Goal: Check status: Check status

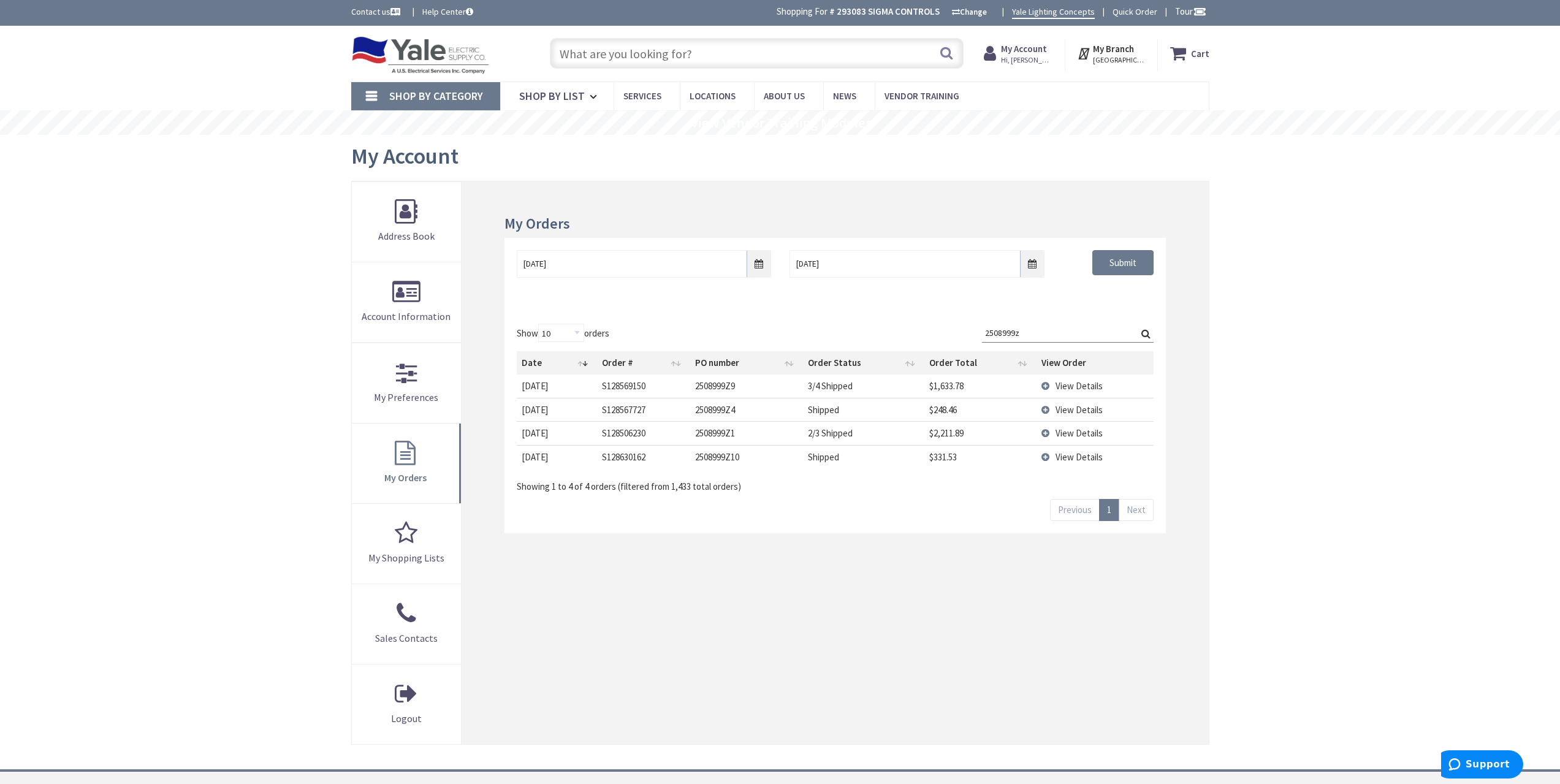
scroll to position [2, 0]
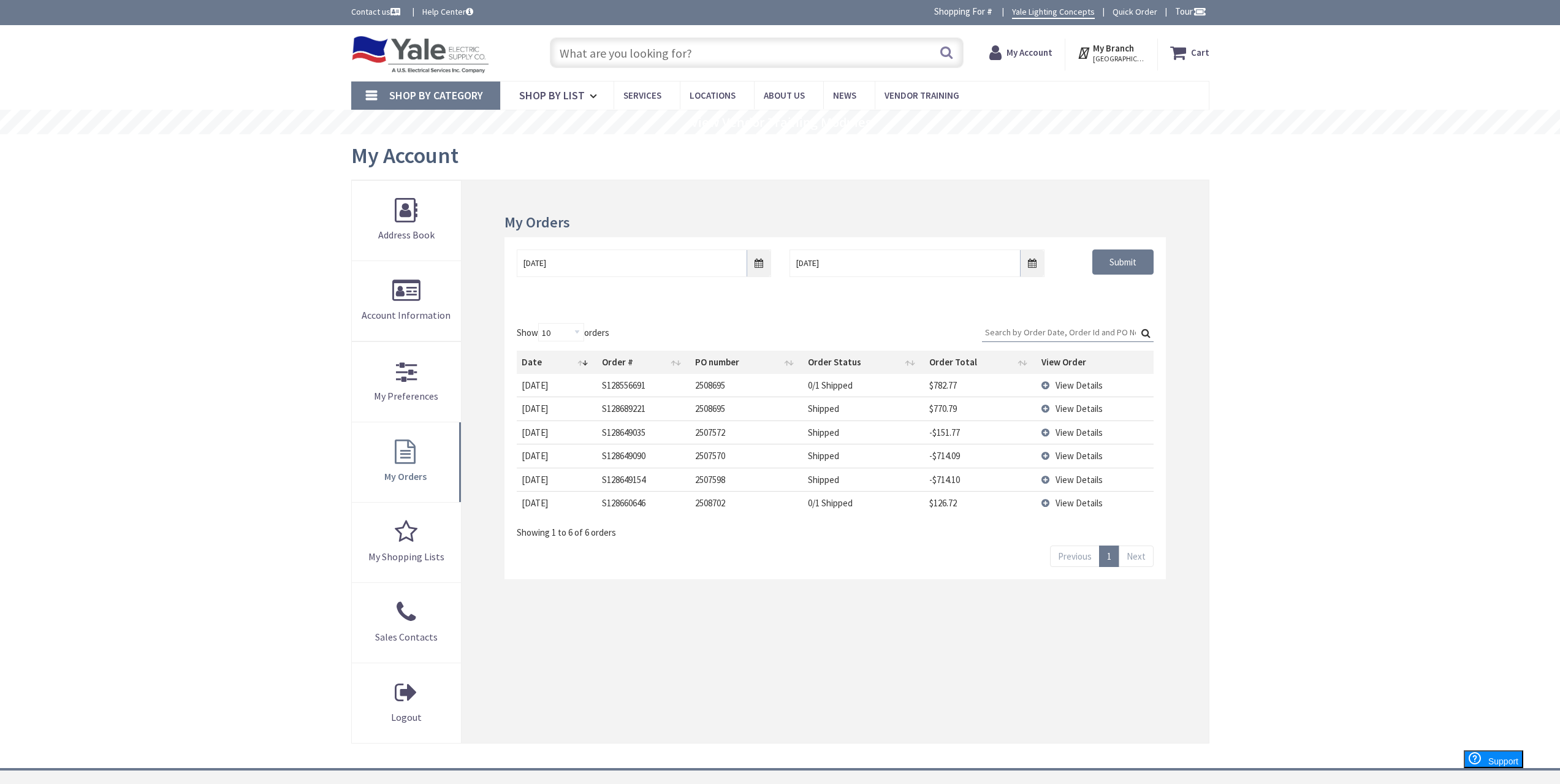
type input "[GEOGRAPHIC_DATA], [GEOGRAPHIC_DATA]"
click at [768, 264] on input "[DATE]" at bounding box center [644, 263] width 254 height 28
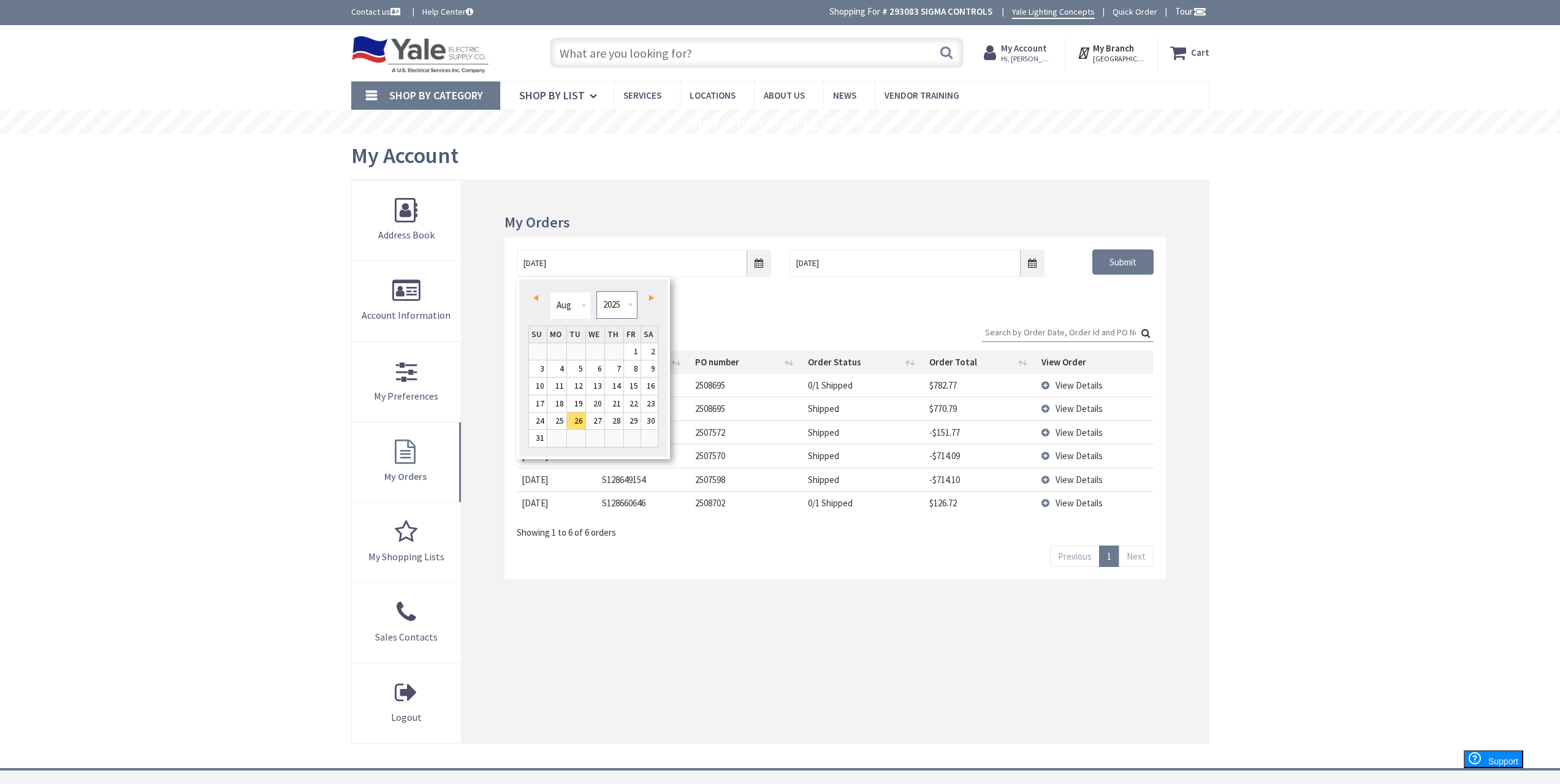
click at [624, 303] on select "1980 1981 1982 1983 1984 1985 1986 1987 1988 1989 1990 1991 1992 1993 1994 1995…" at bounding box center [617, 304] width 41 height 28
type input "[DATE]"
click at [1109, 296] on div "08/25/2021 9/2/2025 Submit" at bounding box center [835, 274] width 661 height 74
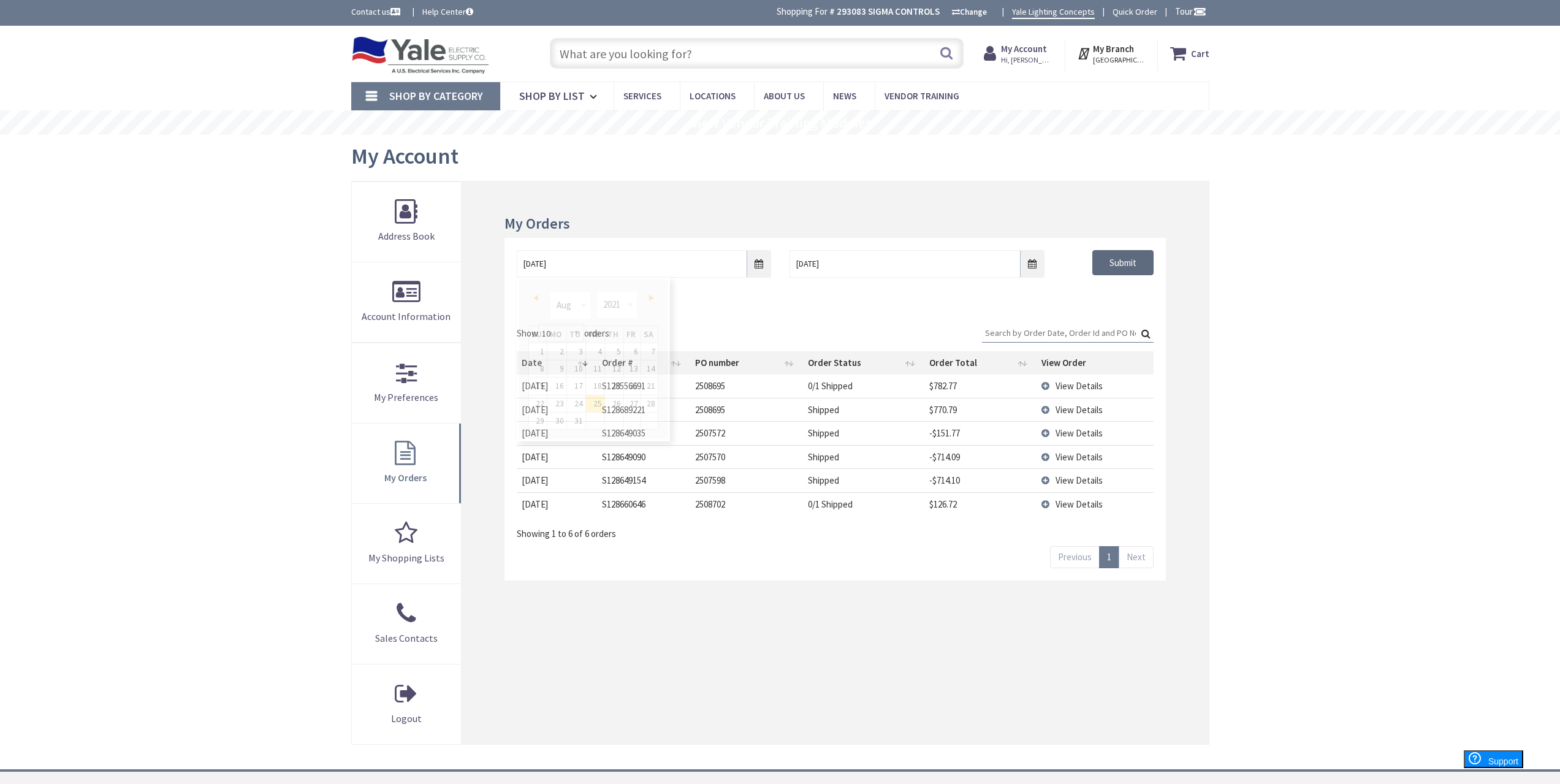
click at [1119, 264] on input "Submit" at bounding box center [1123, 263] width 61 height 25
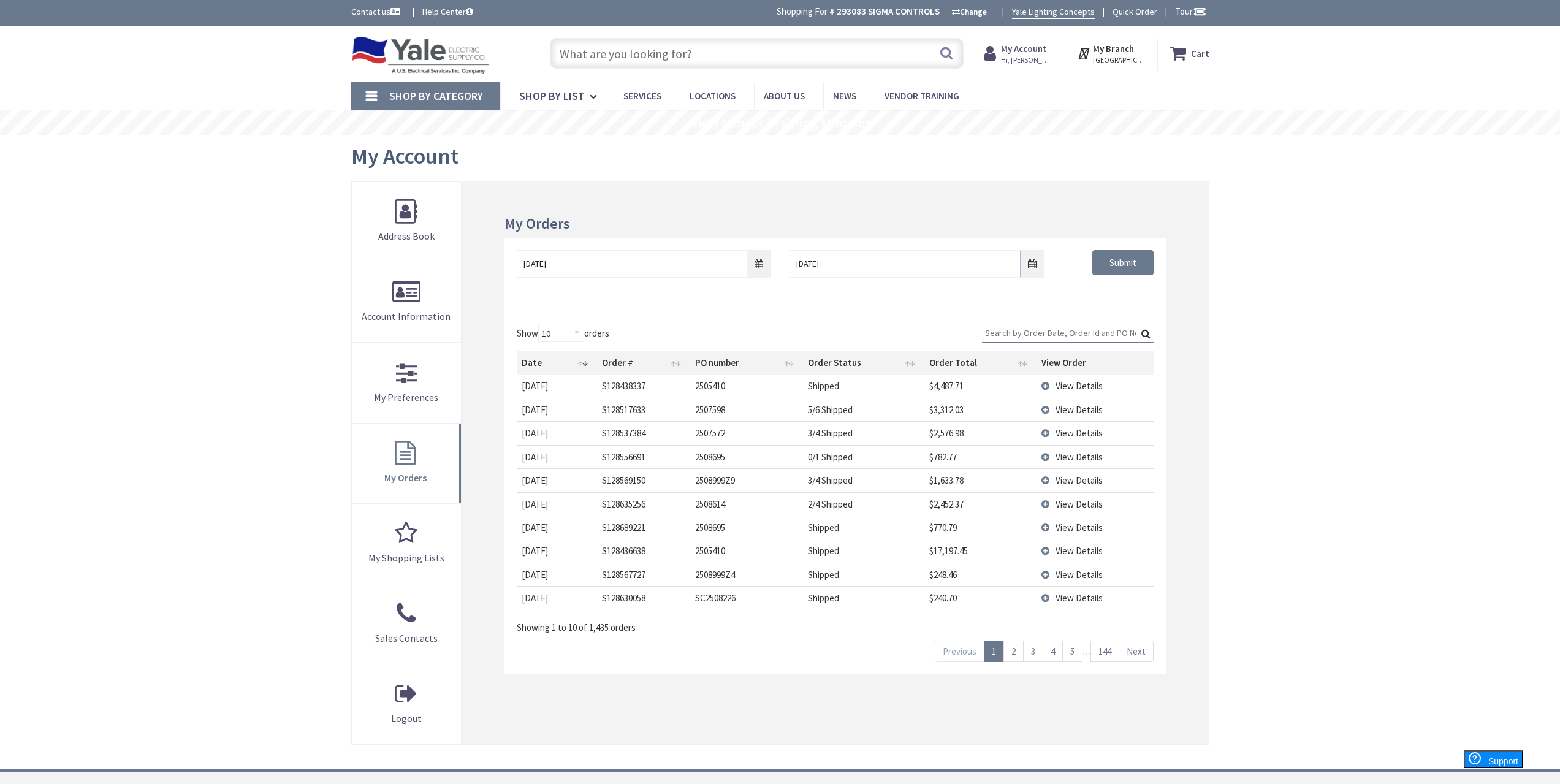
click at [1380, 581] on div "Skip to Content Toggle Nav Search Cart My Cart Close" at bounding box center [780, 514] width 1560 height 978
click at [1082, 478] on span "View Details" at bounding box center [1078, 480] width 47 height 12
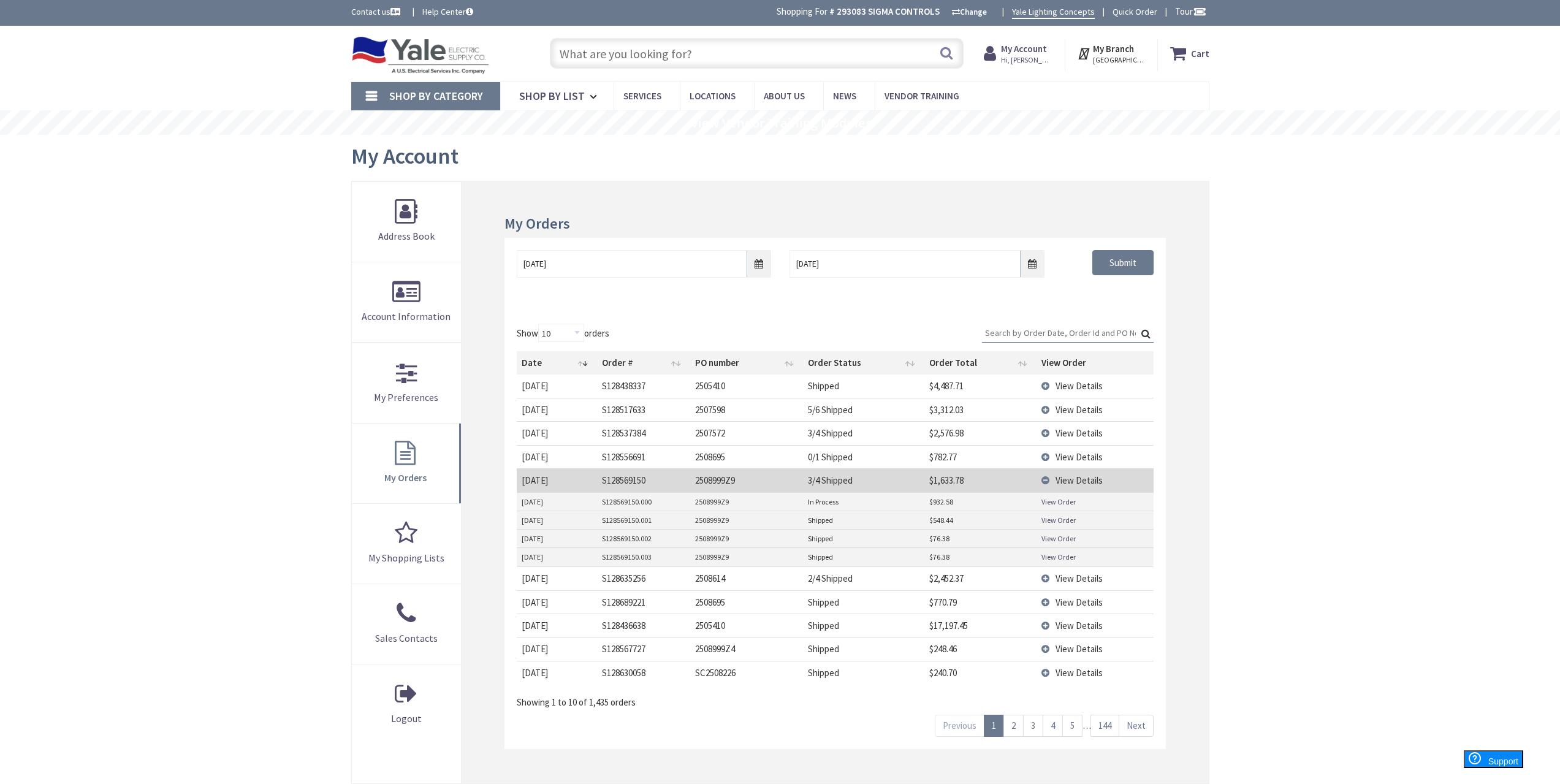
click at [1082, 478] on span "View Details" at bounding box center [1078, 480] width 47 height 12
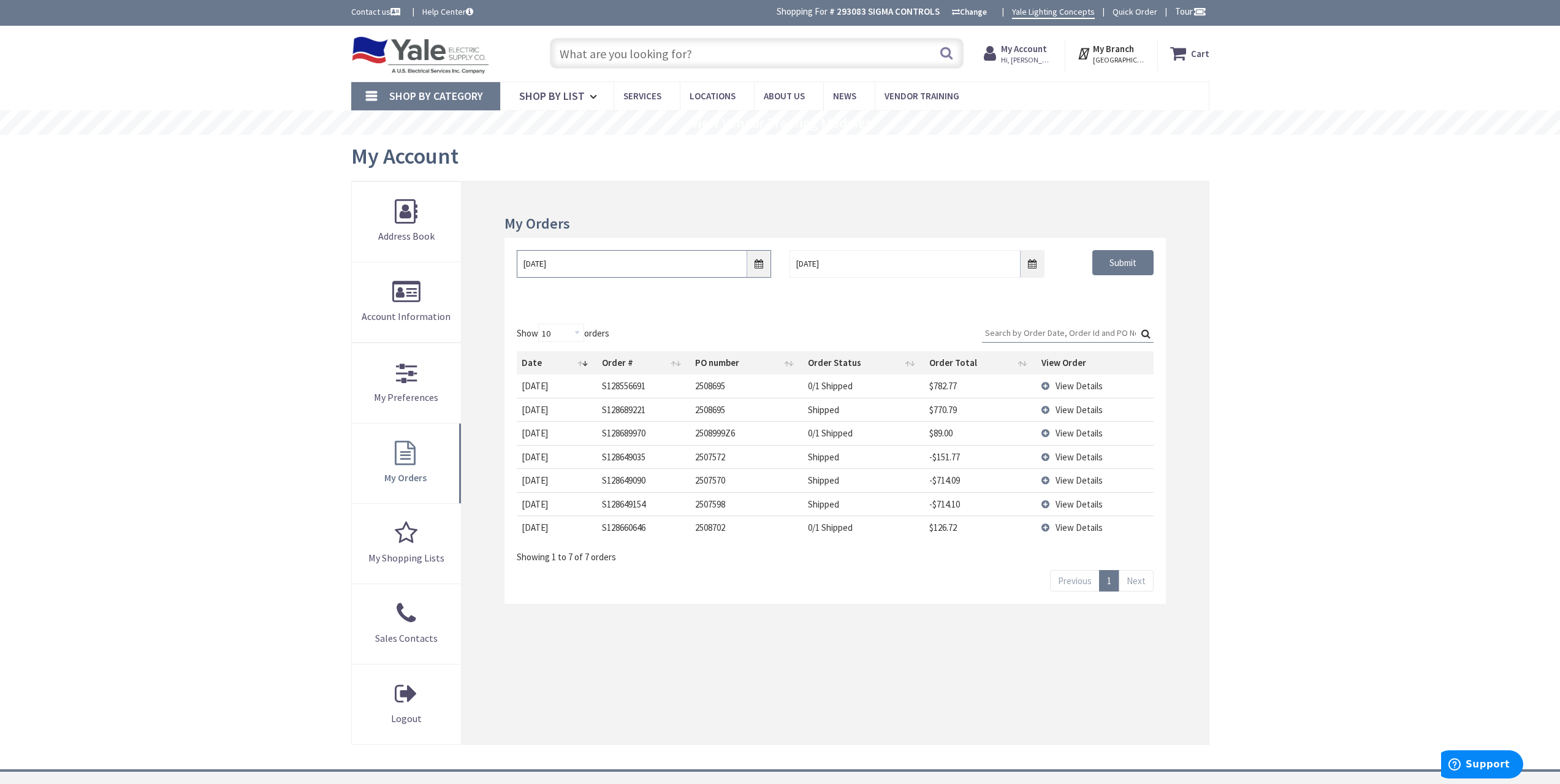
click at [764, 266] on input "[DATE]" at bounding box center [644, 264] width 254 height 28
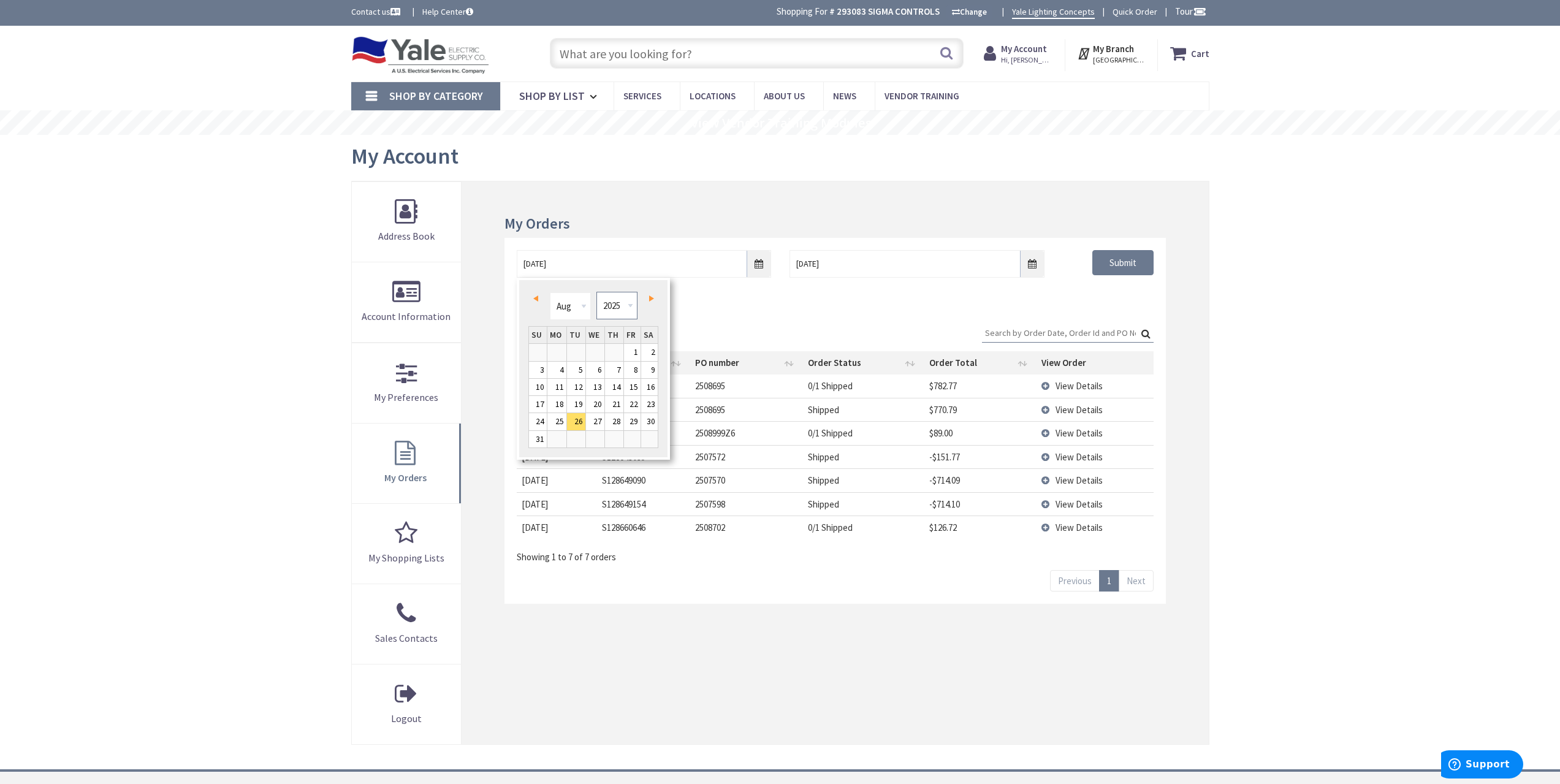
click at [617, 308] on select "1980 1981 1982 1983 1984 1985 1986 1987 1988 1989 1990 1991 1992 1993 1994 1995…" at bounding box center [617, 305] width 41 height 28
type input "[DATE]"
click at [1283, 294] on div "Skip to Content Toggle Nav Search Cart My Cart Close" at bounding box center [780, 514] width 1560 height 978
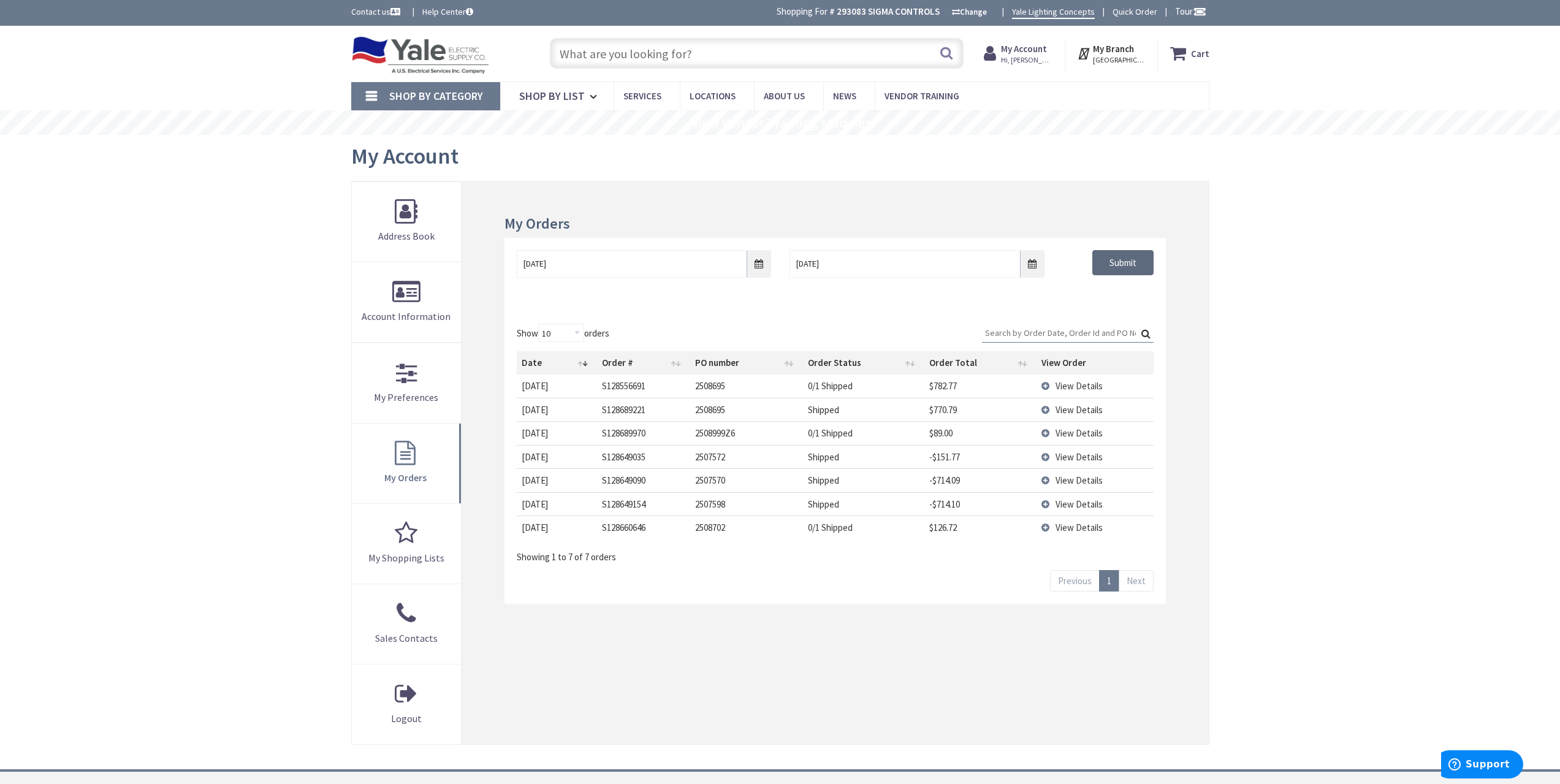
click at [1125, 265] on input "Submit" at bounding box center [1123, 263] width 61 height 25
